Goal: Information Seeking & Learning: Understand process/instructions

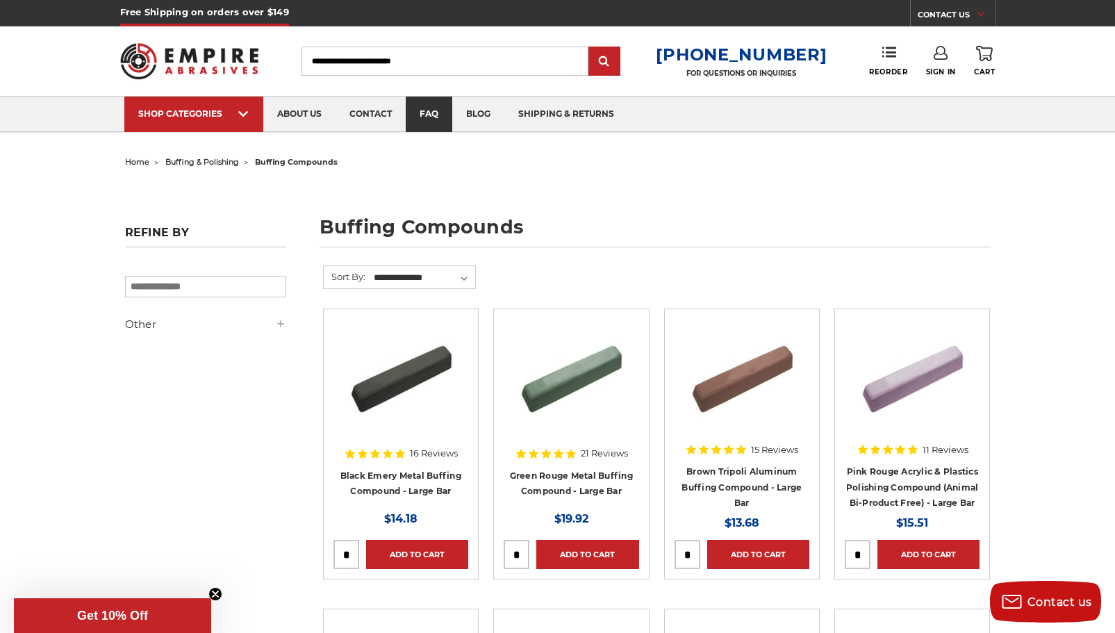
click at [424, 115] on link "faq" at bounding box center [429, 114] width 47 height 35
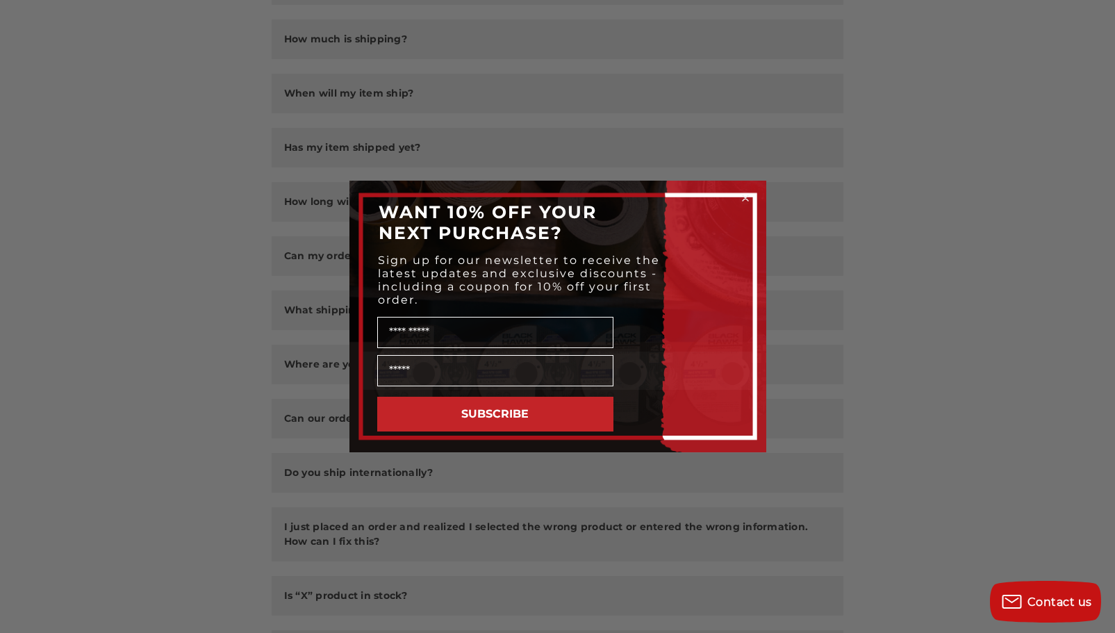
scroll to position [347, 0]
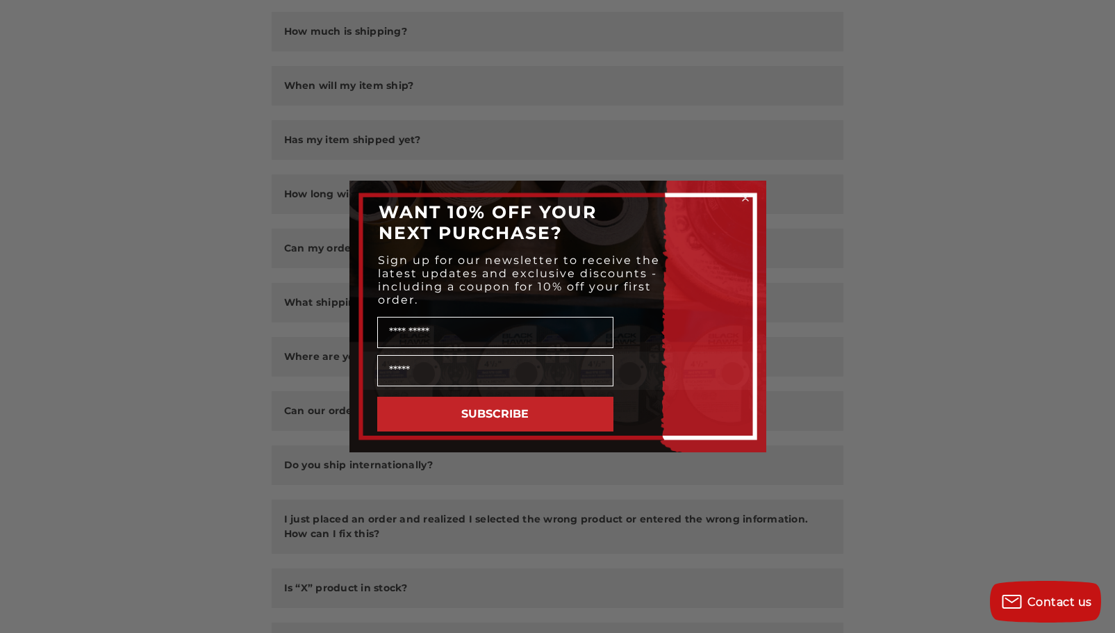
click at [748, 191] on icon "Close dialog" at bounding box center [746, 198] width 14 height 14
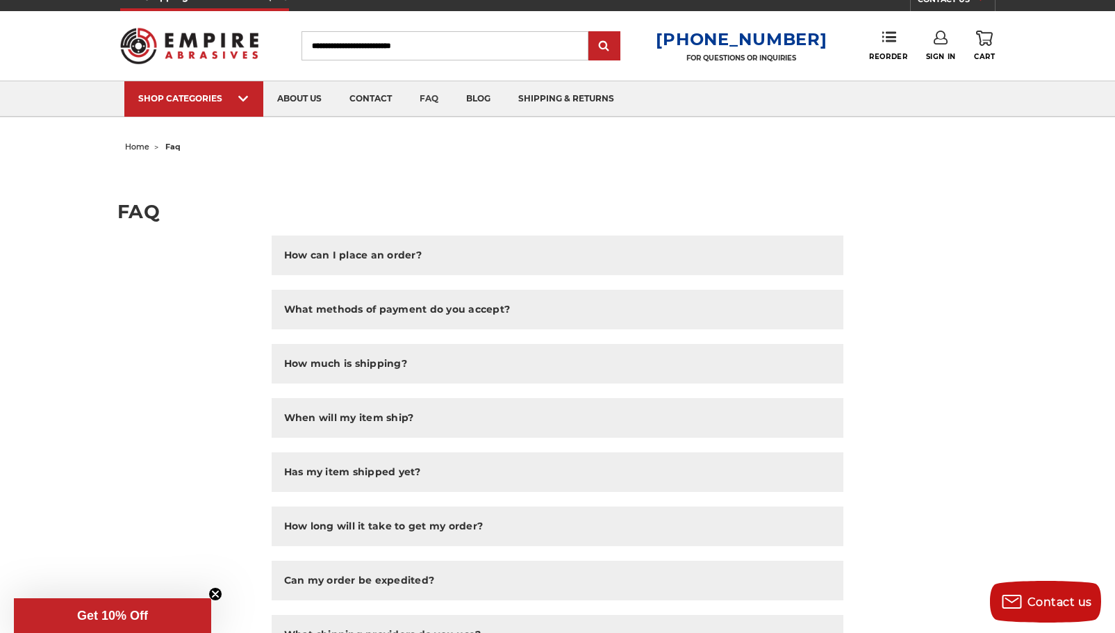
scroll to position [0, 0]
